Goal: Transaction & Acquisition: Purchase product/service

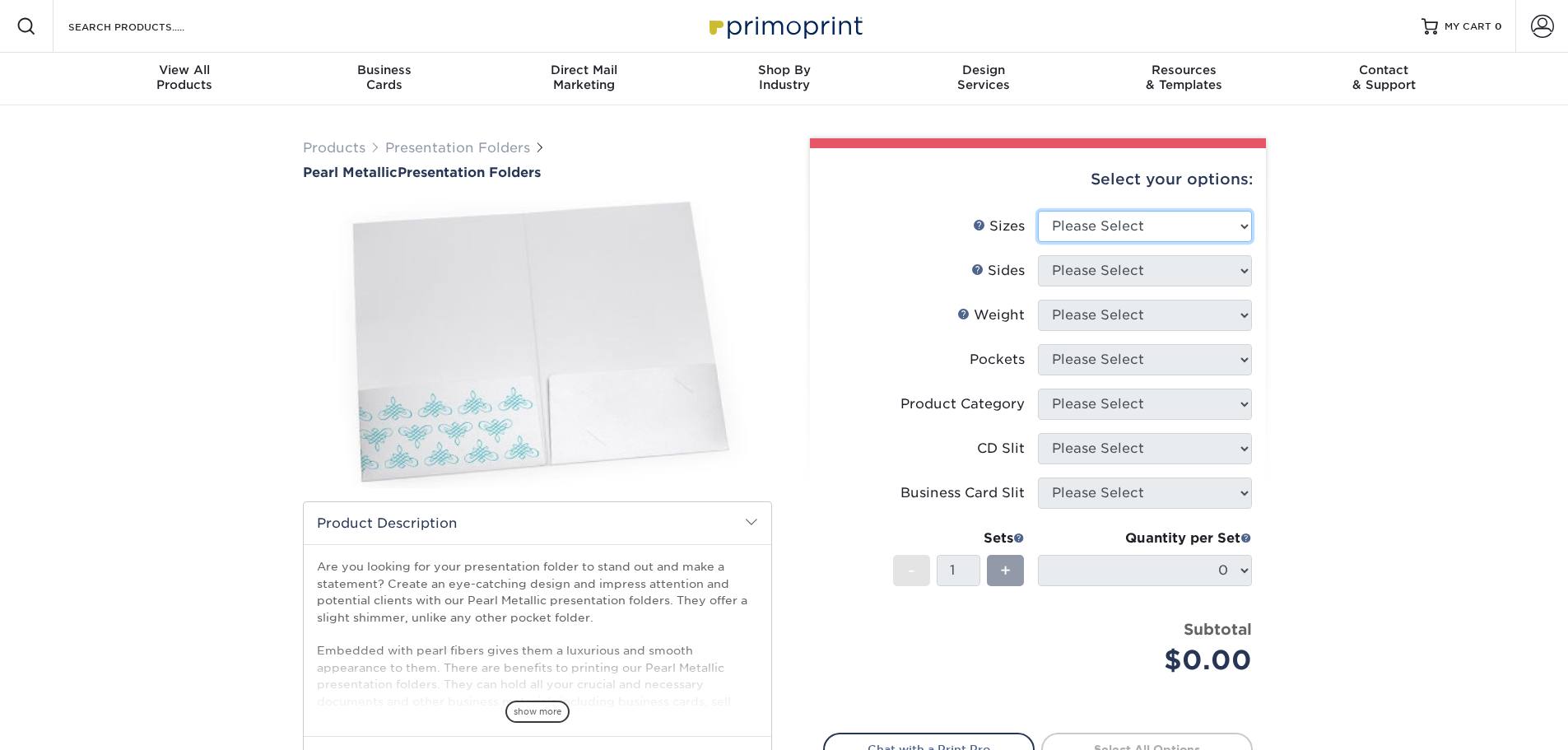
click at [1109, 228] on select "Please Select 5.25" x 10.5" 6" x 9"" at bounding box center [1144, 226] width 214 height 31
click at [914, 367] on label "Pockets" at bounding box center [931, 359] width 214 height 31
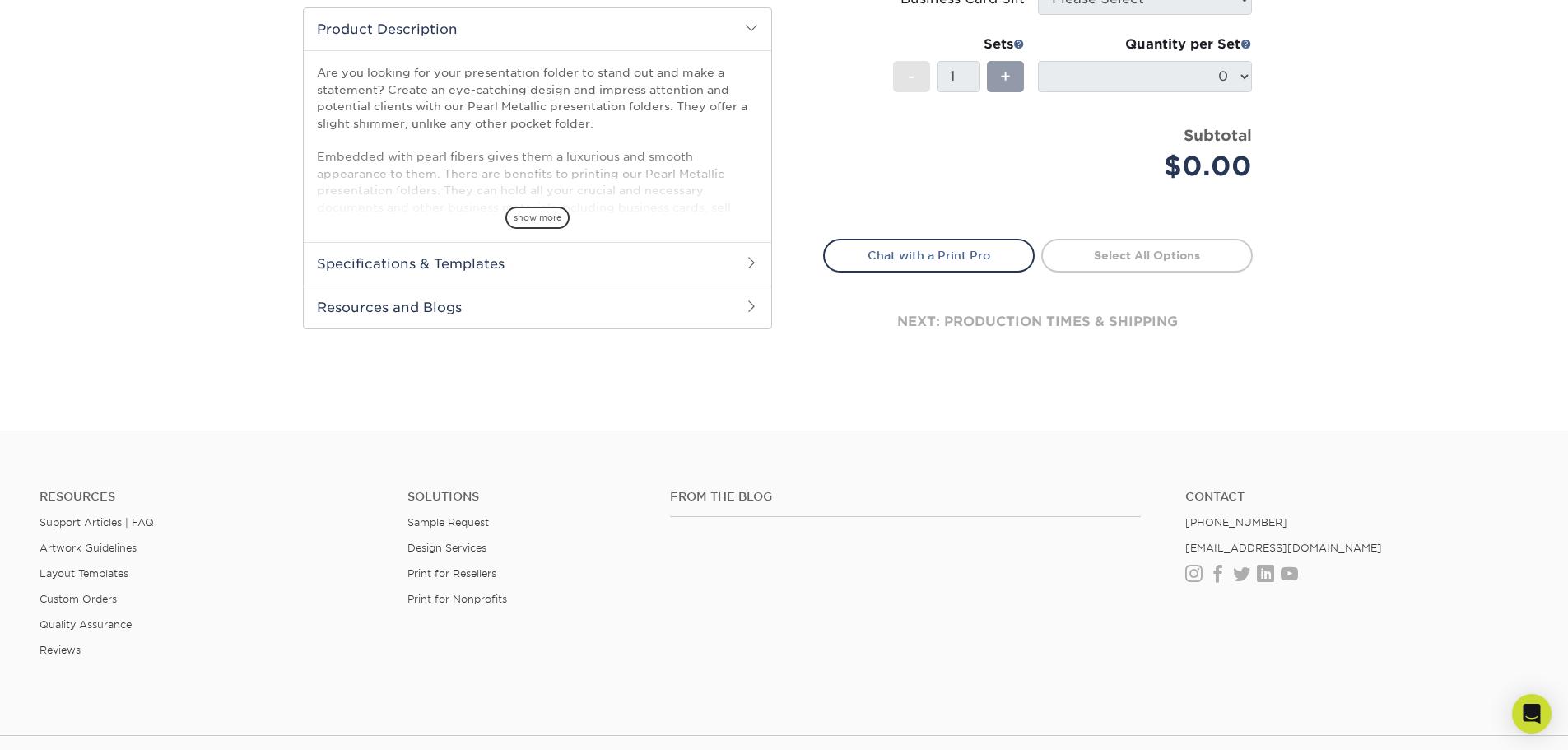
scroll to position [657, 0]
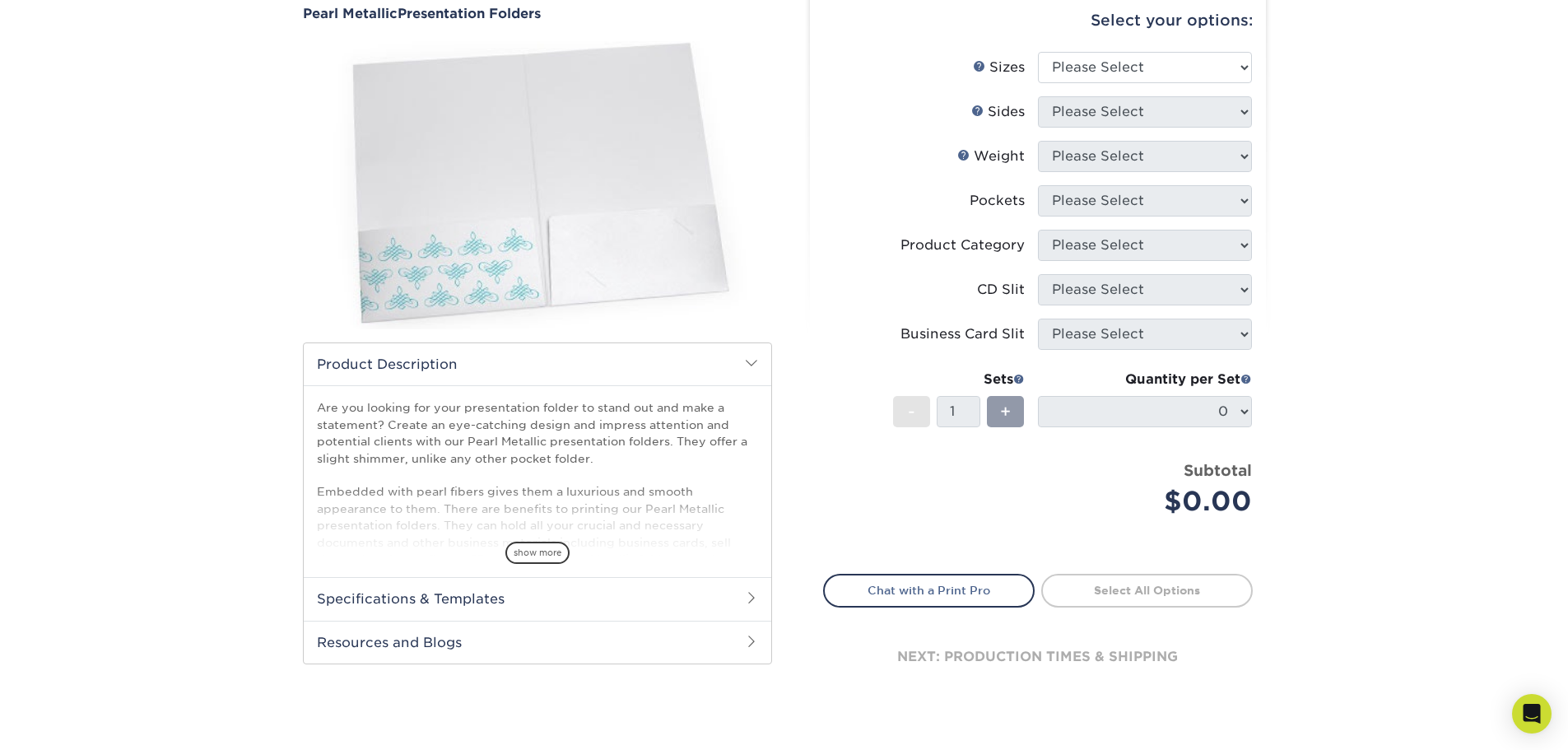
scroll to position [247, 0]
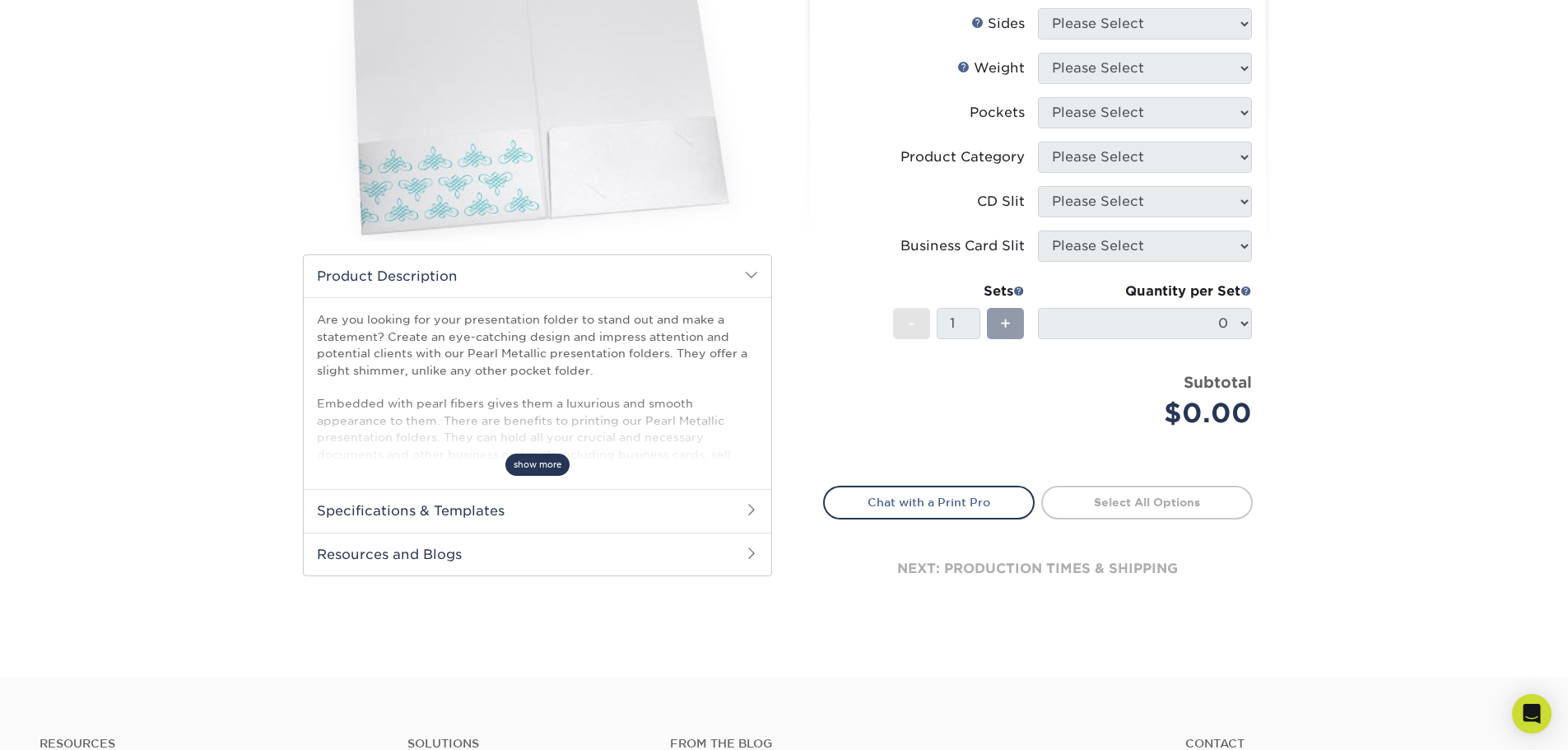
click at [538, 465] on span "show more" at bounding box center [536, 464] width 64 height 22
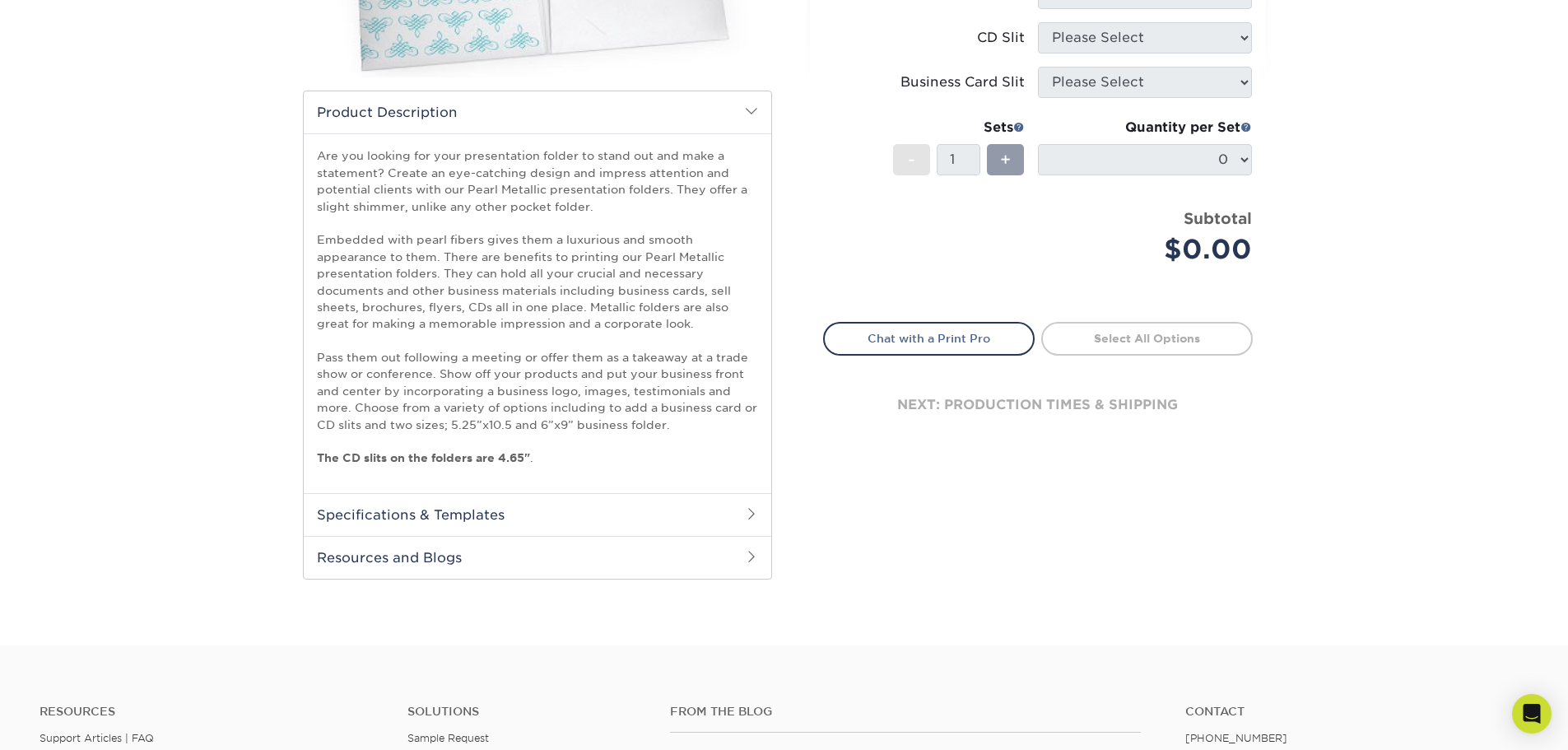
scroll to position [412, 0]
click at [451, 508] on h2 "Specifications & Templates" at bounding box center [537, 514] width 468 height 43
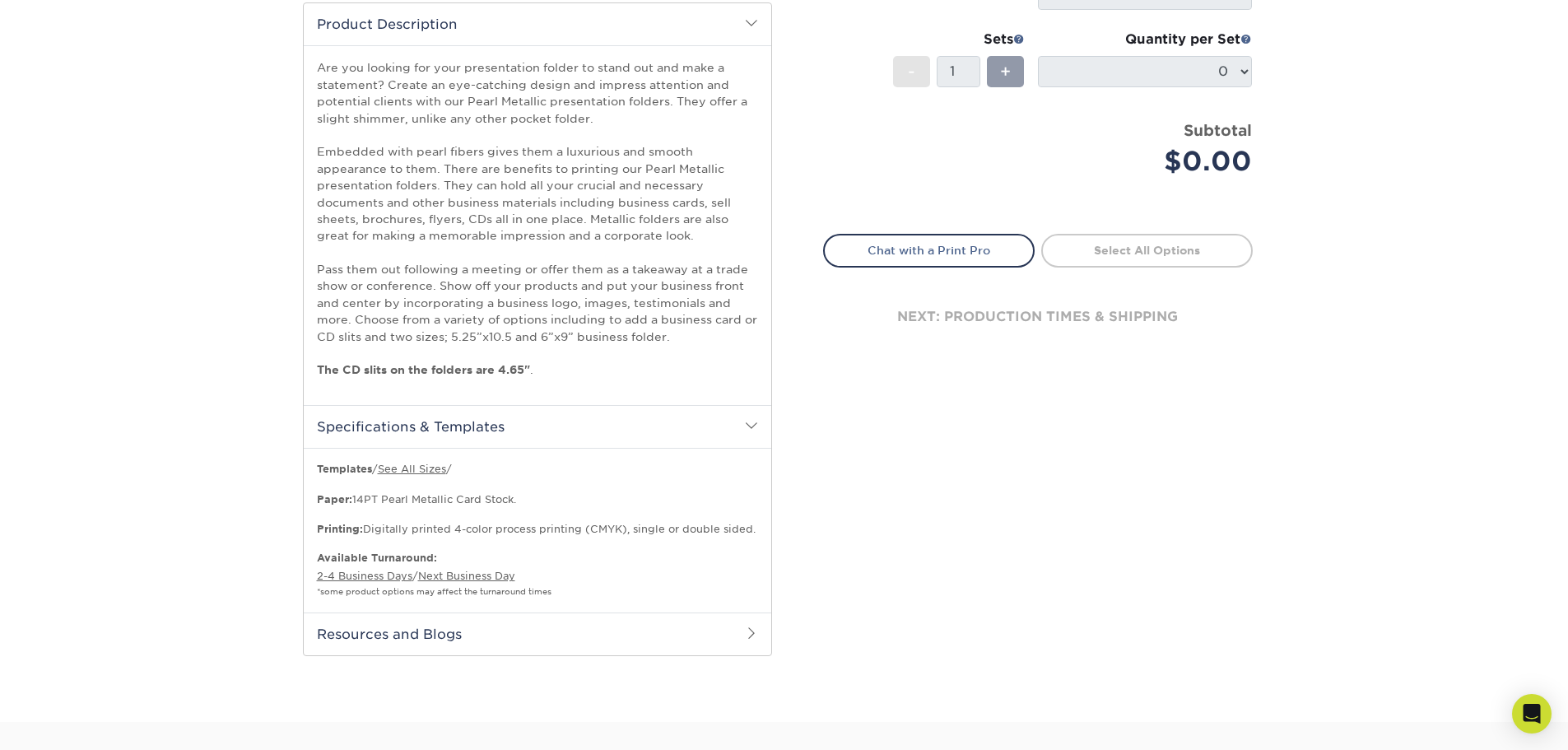
scroll to position [577, 0]
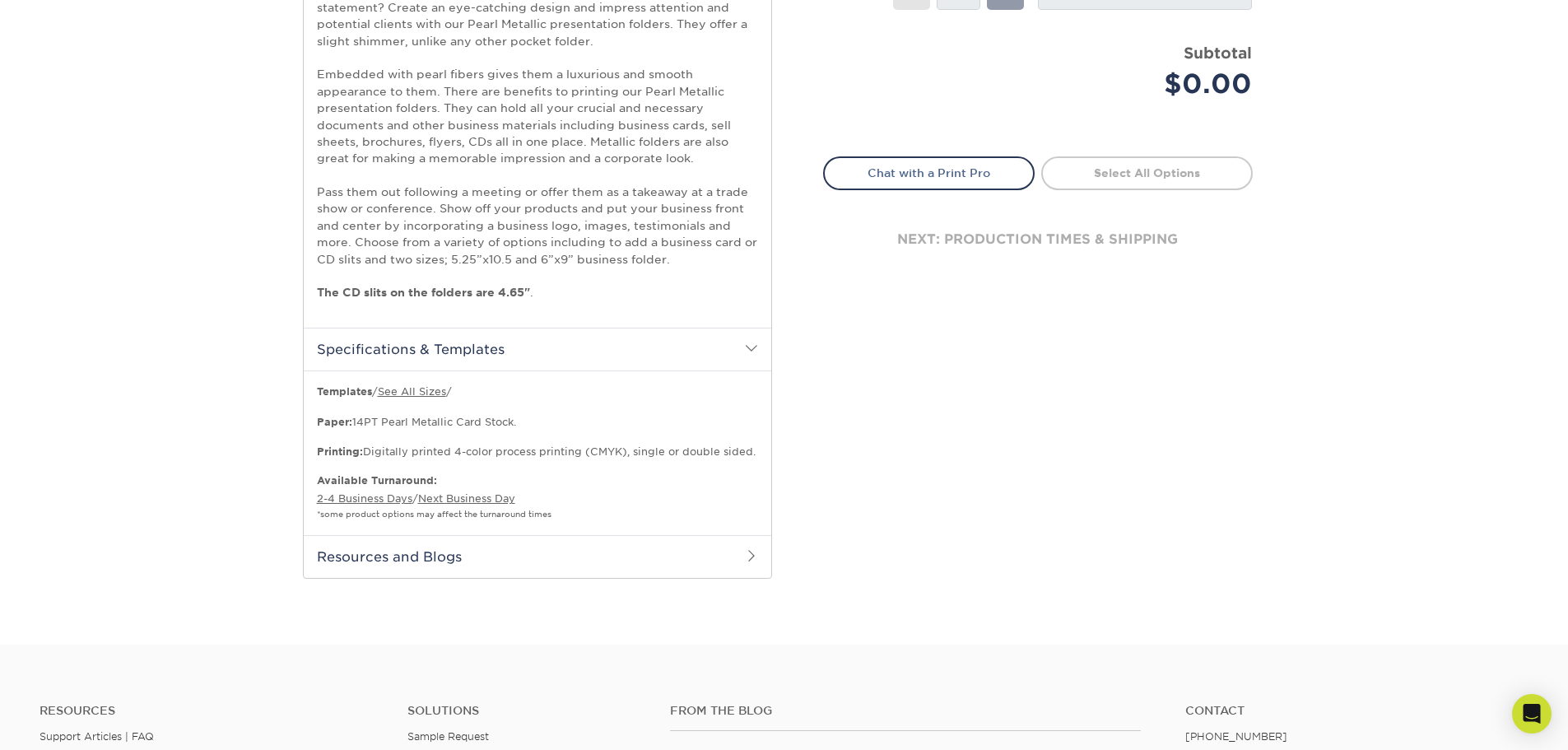
click at [506, 563] on h2 "Resources and Blogs" at bounding box center [537, 557] width 468 height 43
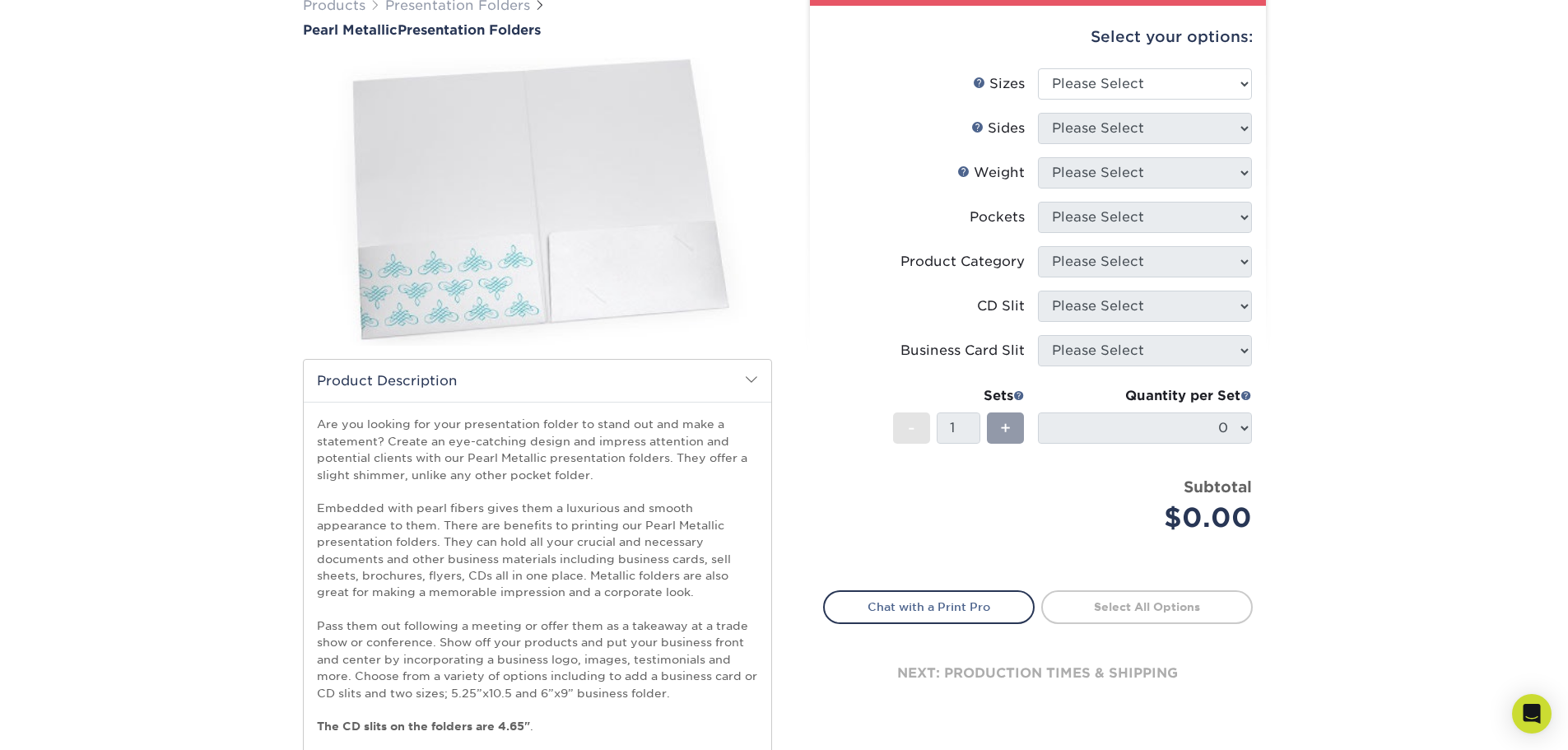
scroll to position [0, 0]
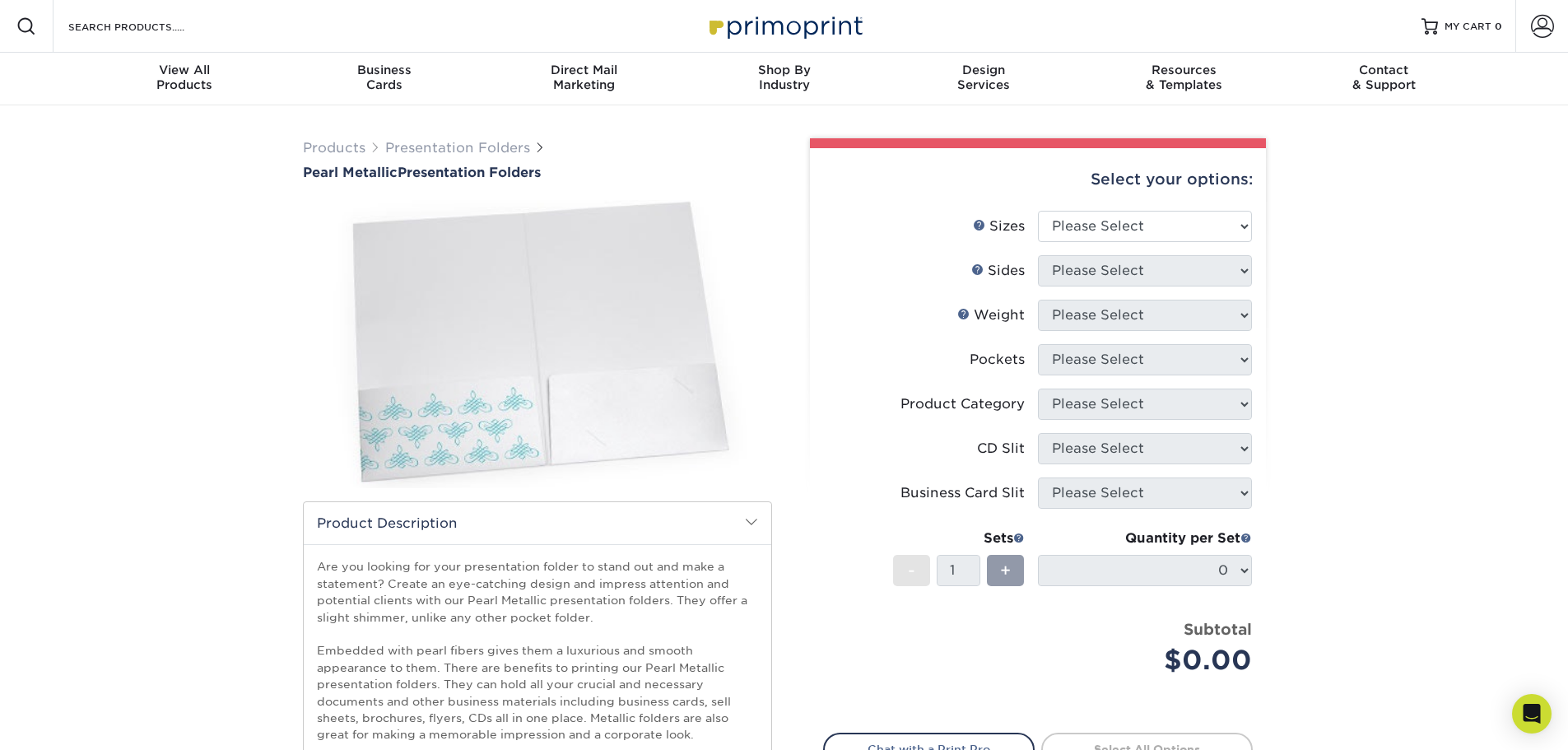
click at [669, 413] on img at bounding box center [537, 344] width 469 height 324
click at [530, 504] on h2 "Product Description" at bounding box center [537, 523] width 468 height 42
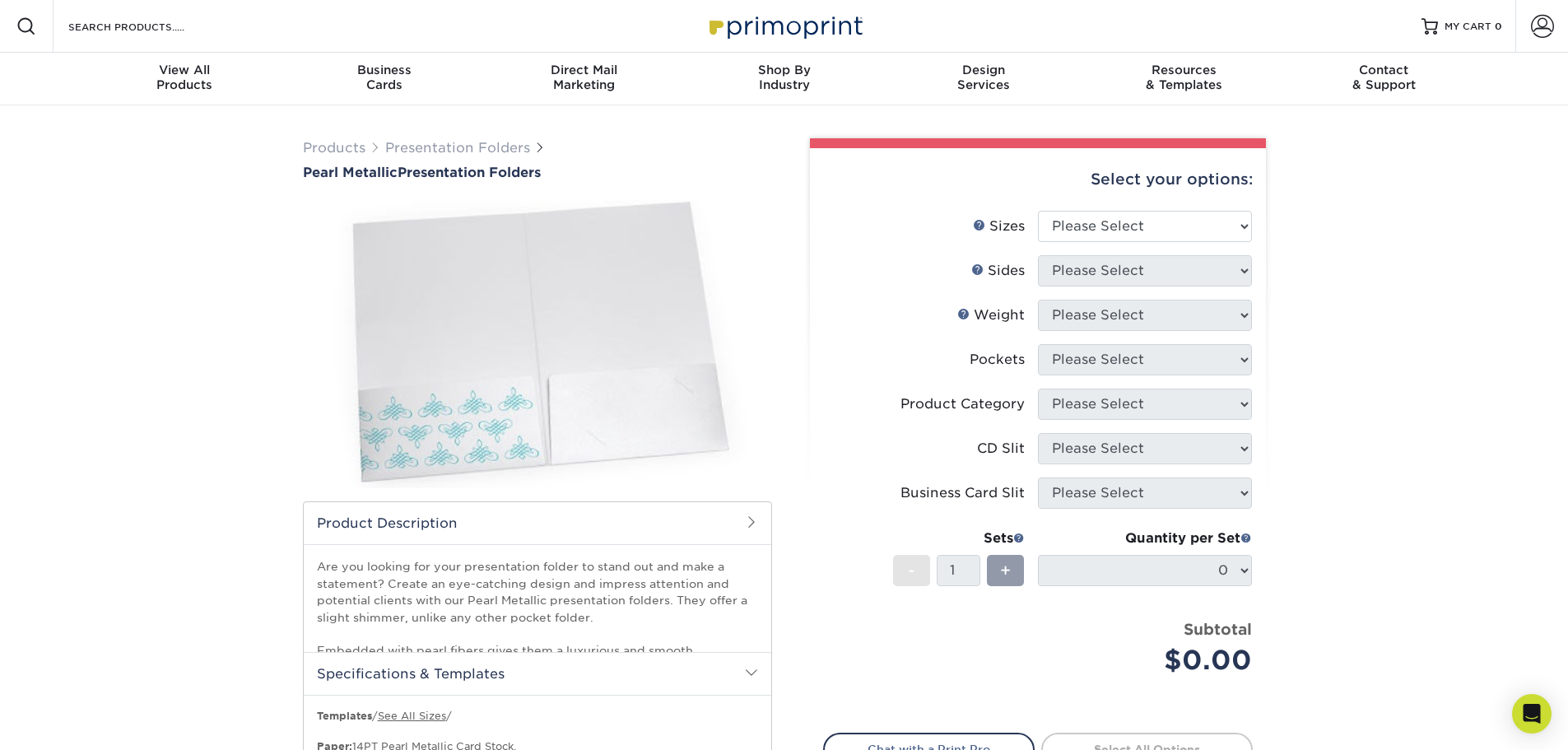
click at [530, 453] on img at bounding box center [537, 344] width 469 height 324
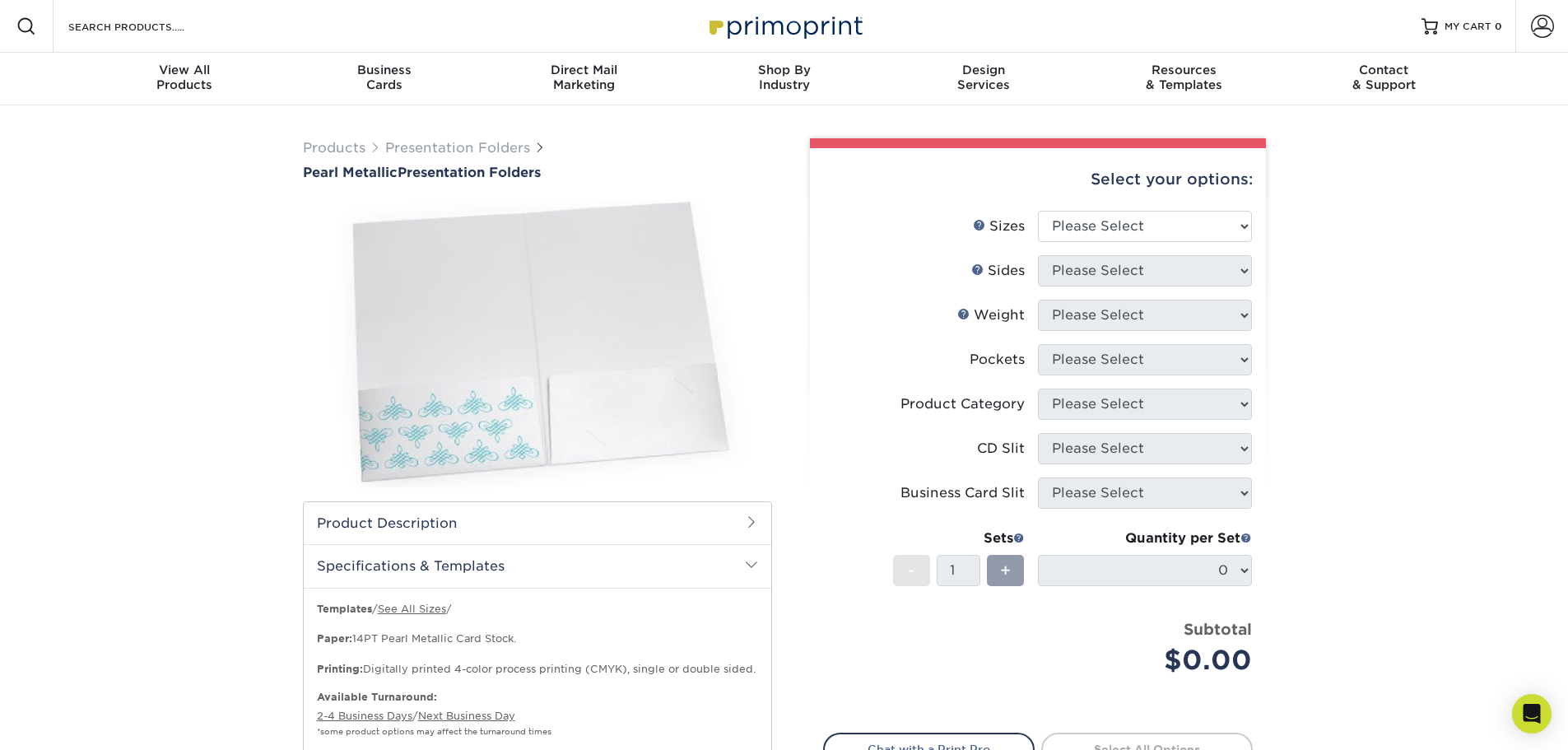
scroll to position [82, 0]
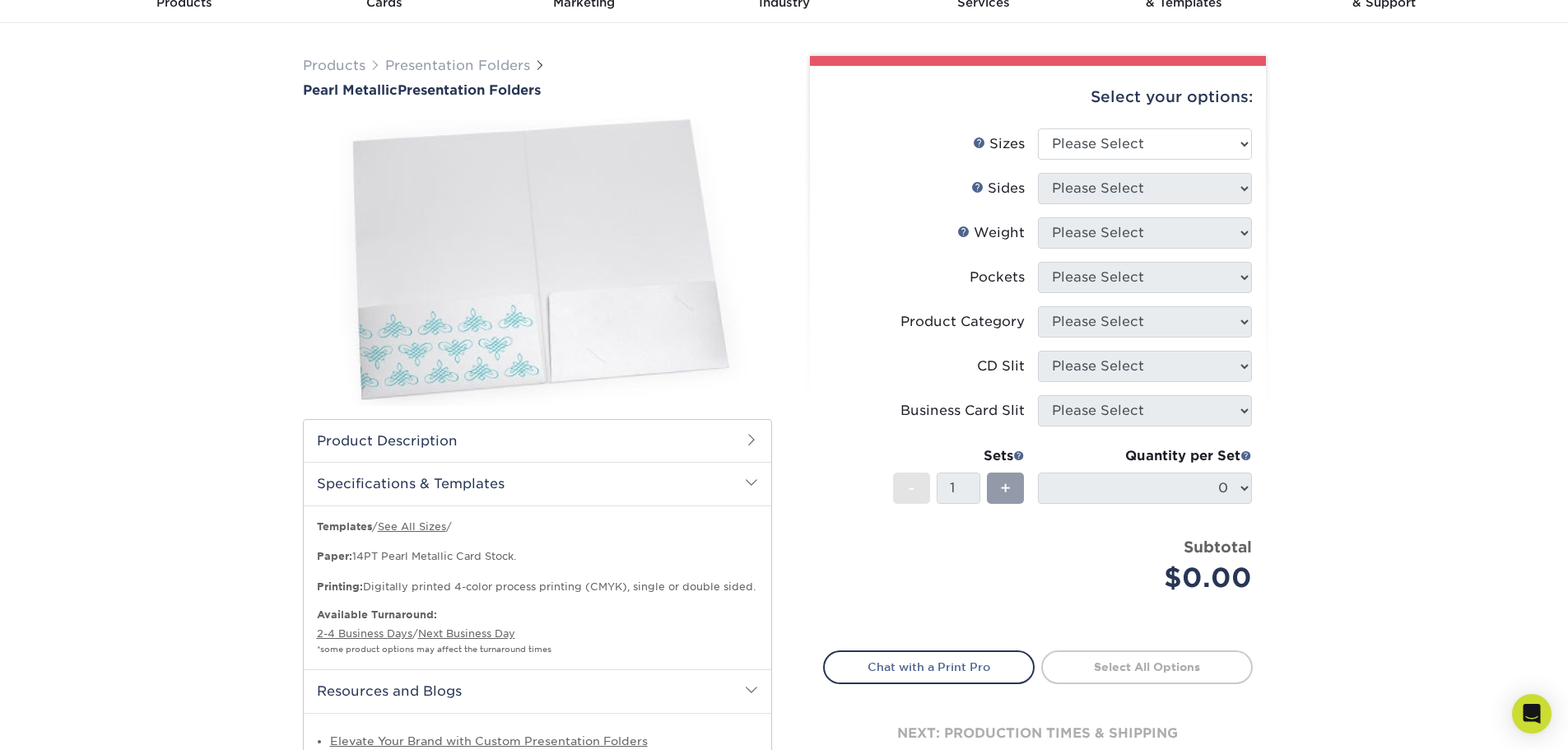
click at [515, 497] on h2 "Specifications & Templates" at bounding box center [537, 483] width 468 height 43
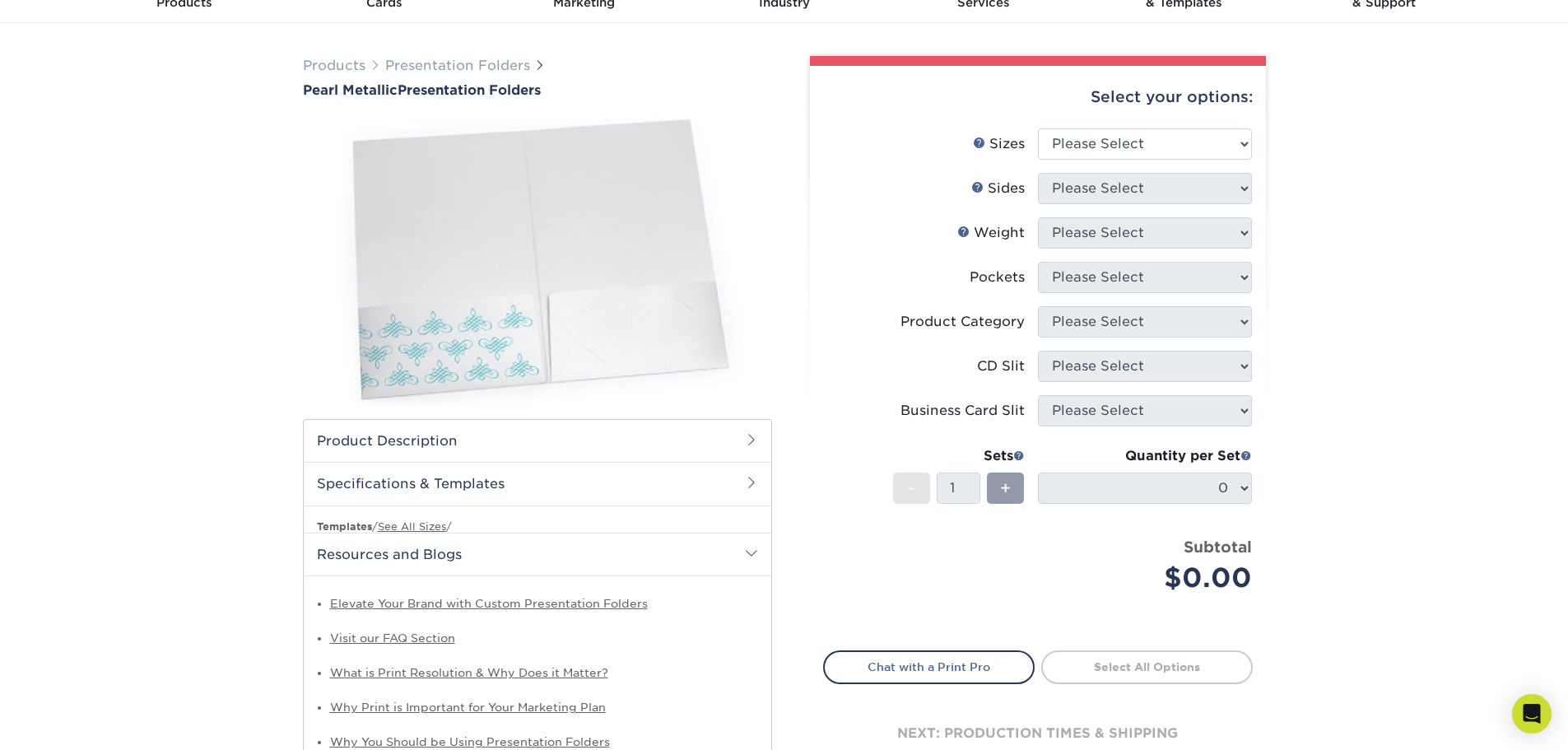
click at [613, 328] on img at bounding box center [537, 262] width 469 height 324
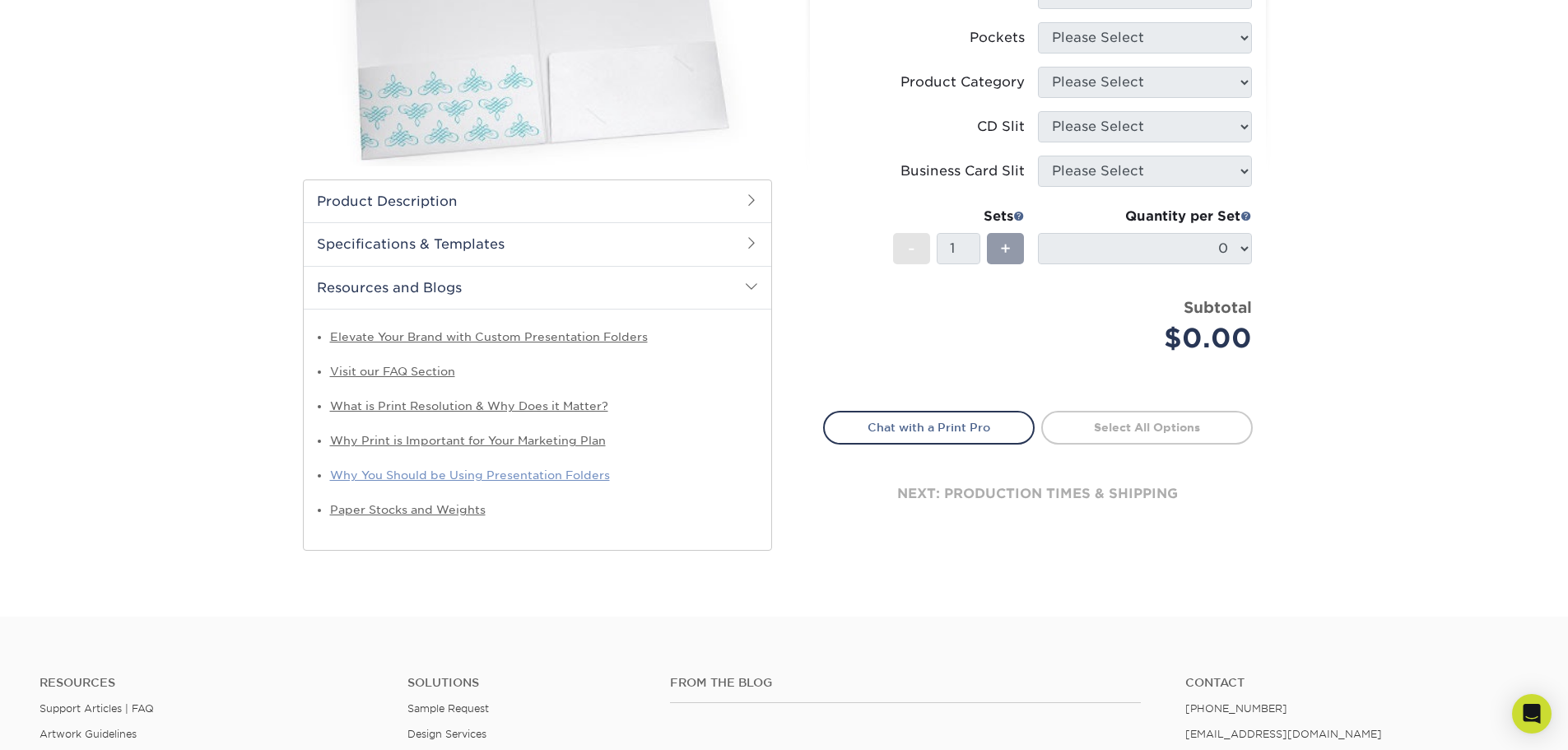
scroll to position [330, 0]
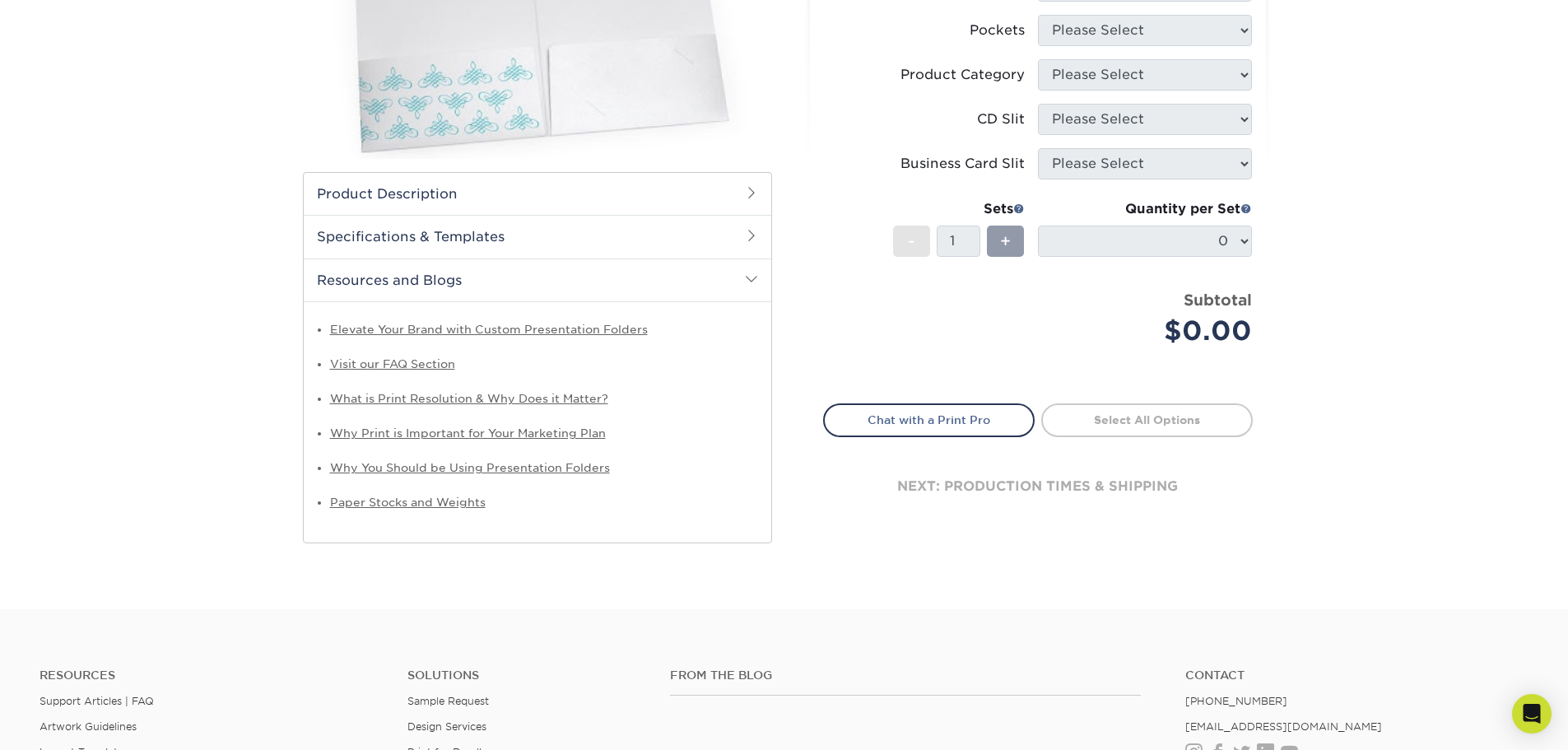
click at [544, 275] on h2 "Resources and Blogs" at bounding box center [537, 279] width 468 height 43
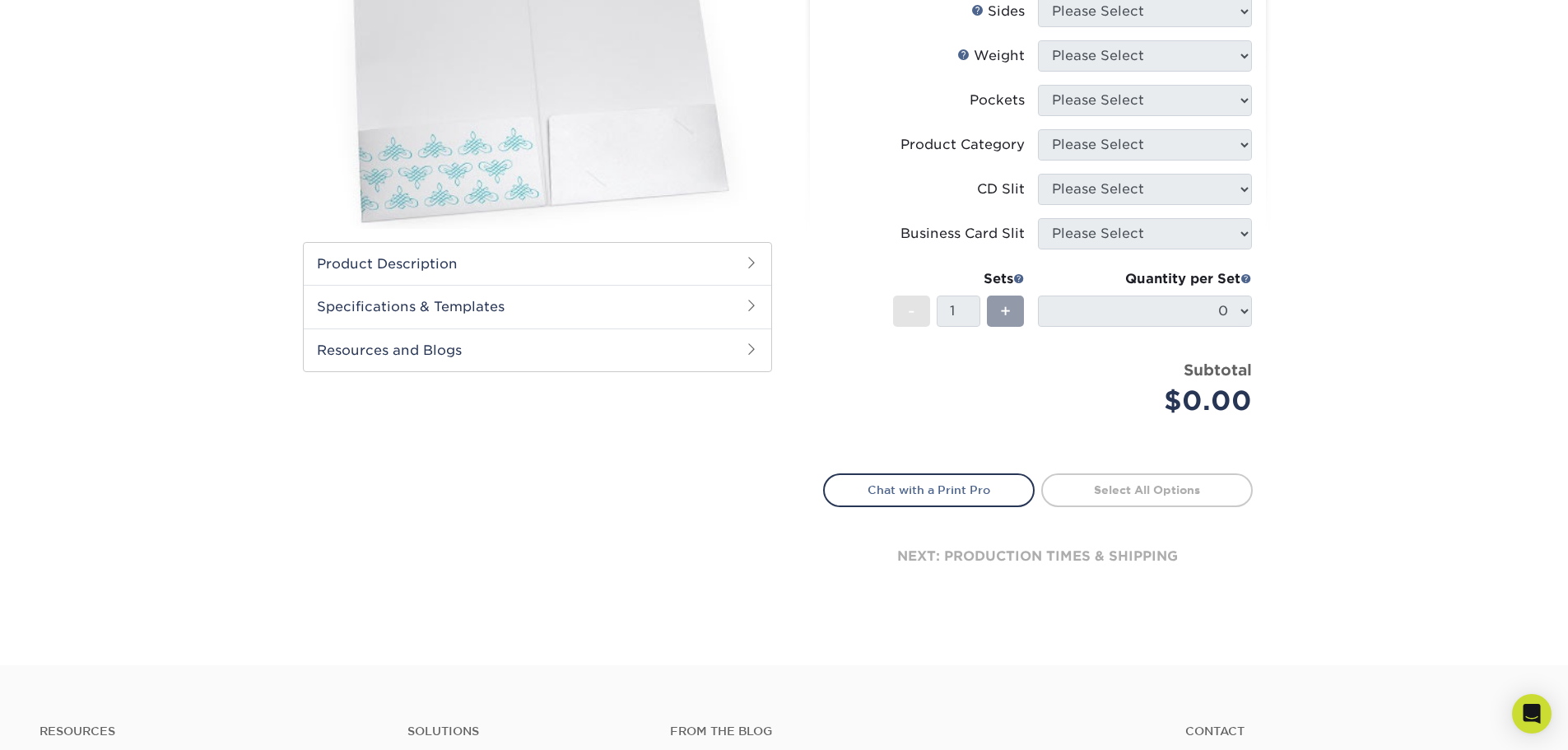
scroll to position [165, 0]
